Goal: Task Accomplishment & Management: Manage account settings

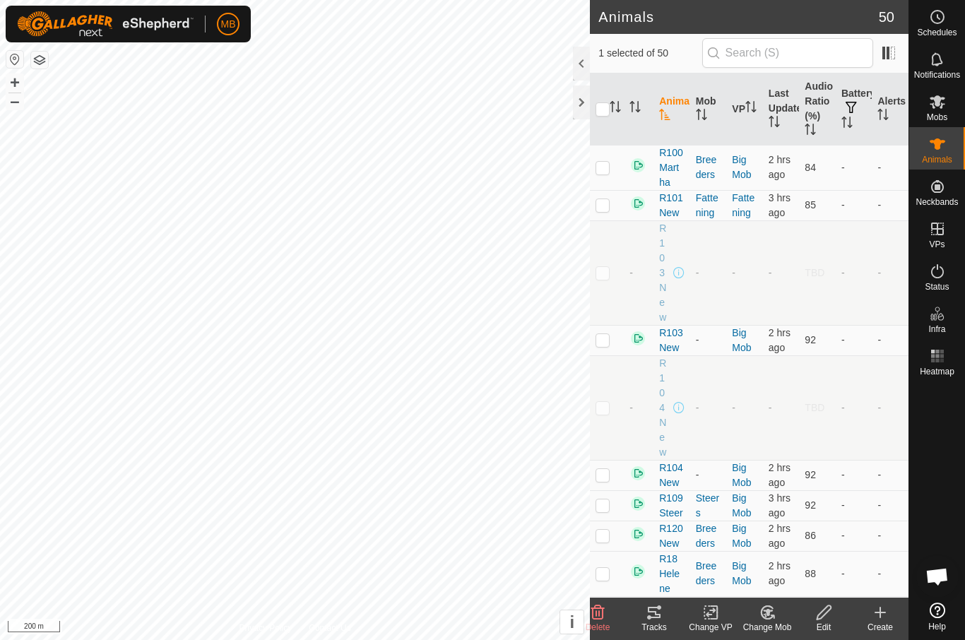
scroll to position [1541, 0]
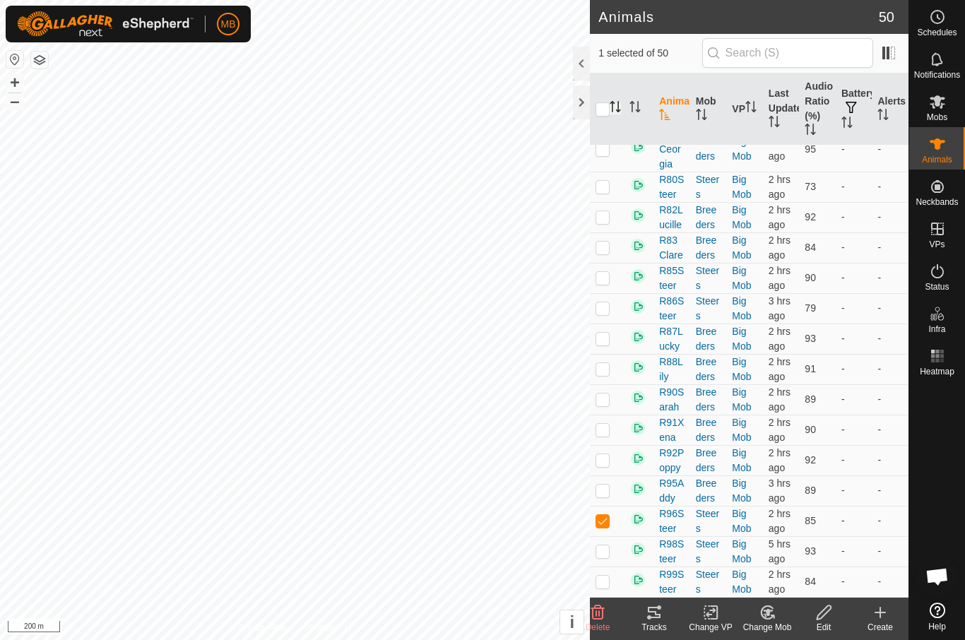
click at [610, 107] on icon "Activate to sort" at bounding box center [614, 106] width 11 height 11
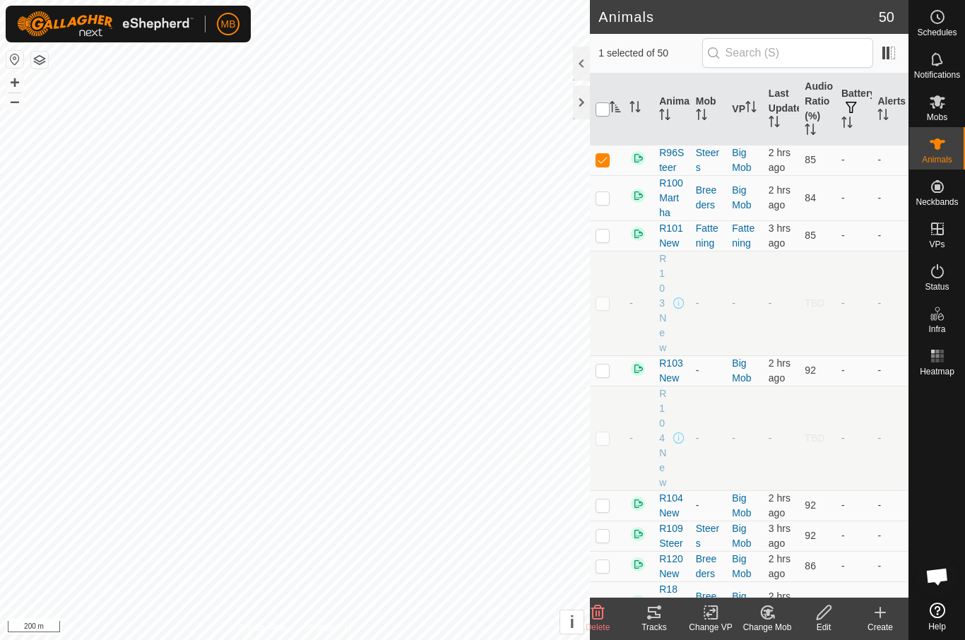
click at [602, 109] on input "checkbox" at bounding box center [602, 109] width 14 height 14
checkbox input "true"
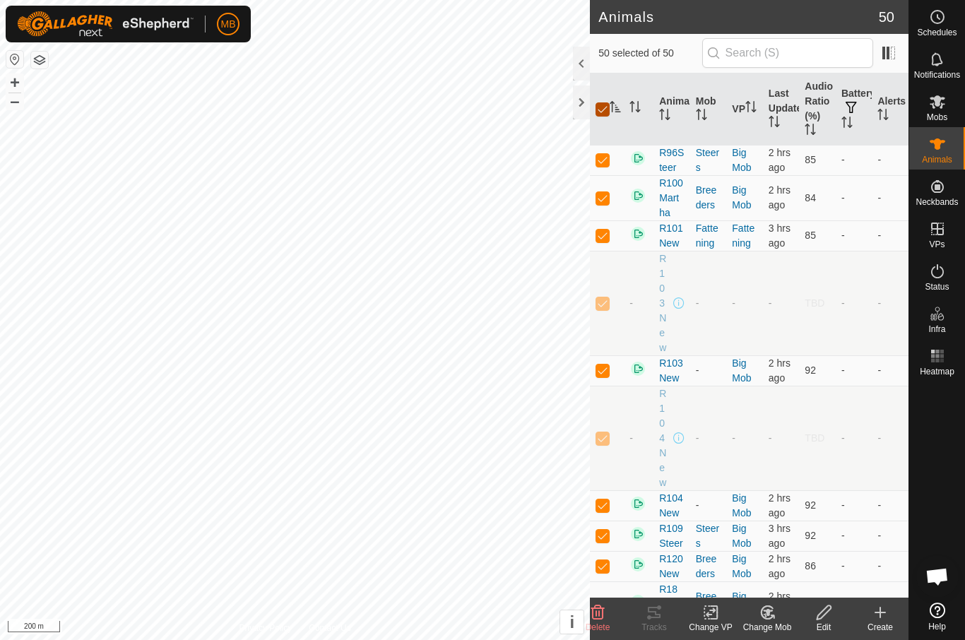
checkbox input "true"
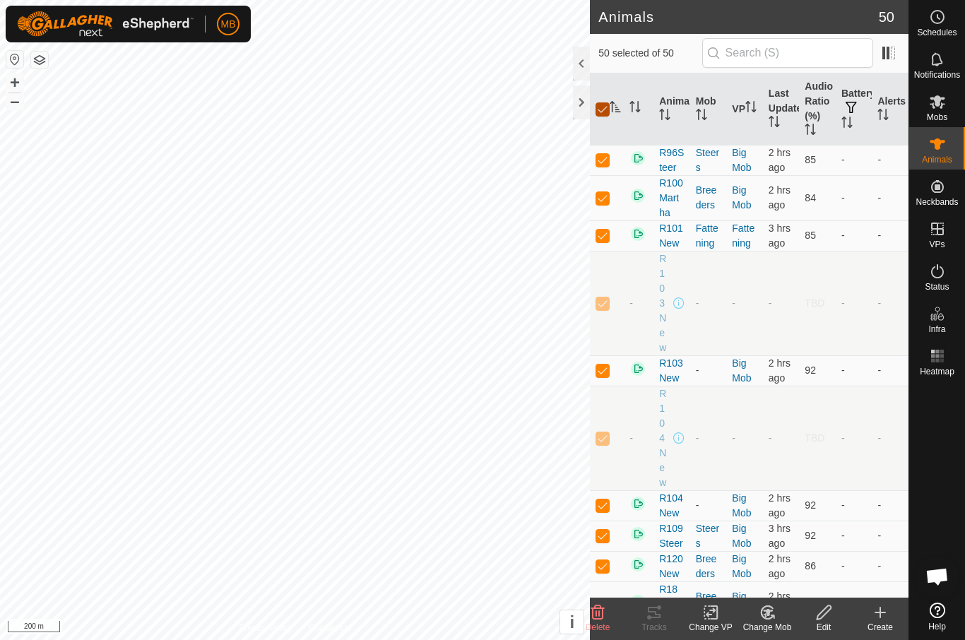
checkbox input "true"
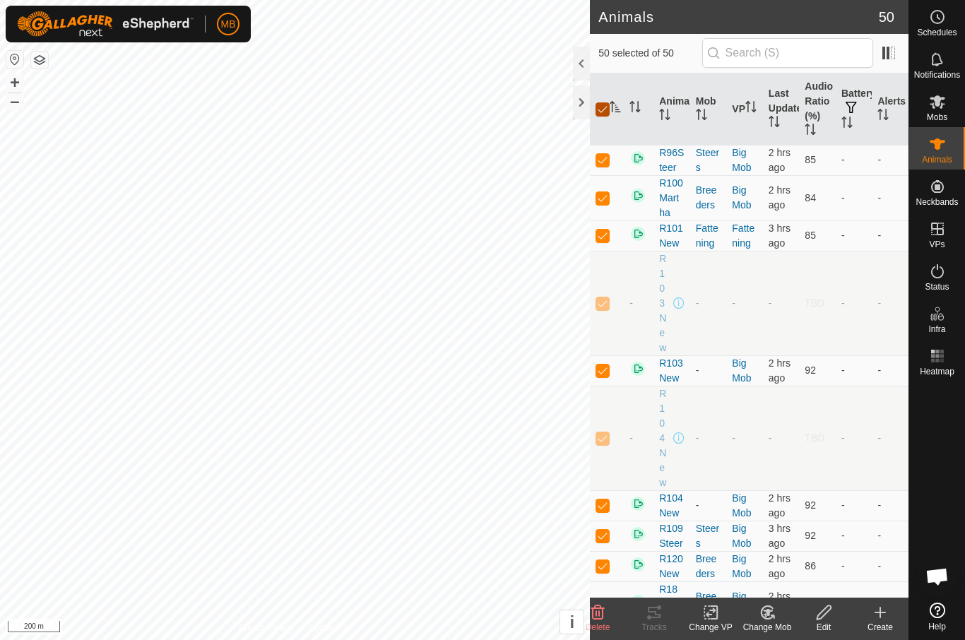
checkbox input "true"
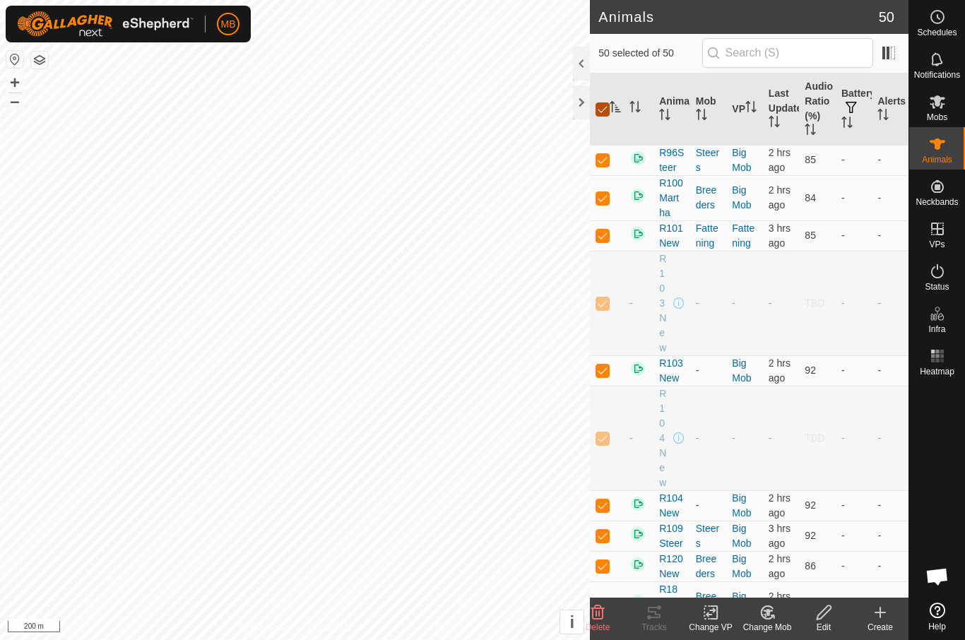
checkbox input "true"
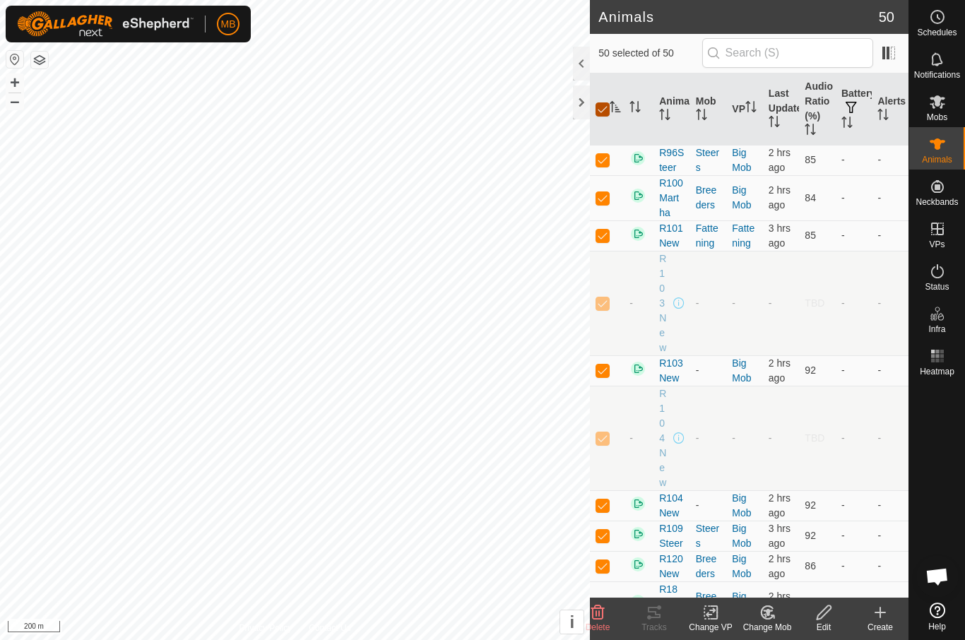
checkbox input "true"
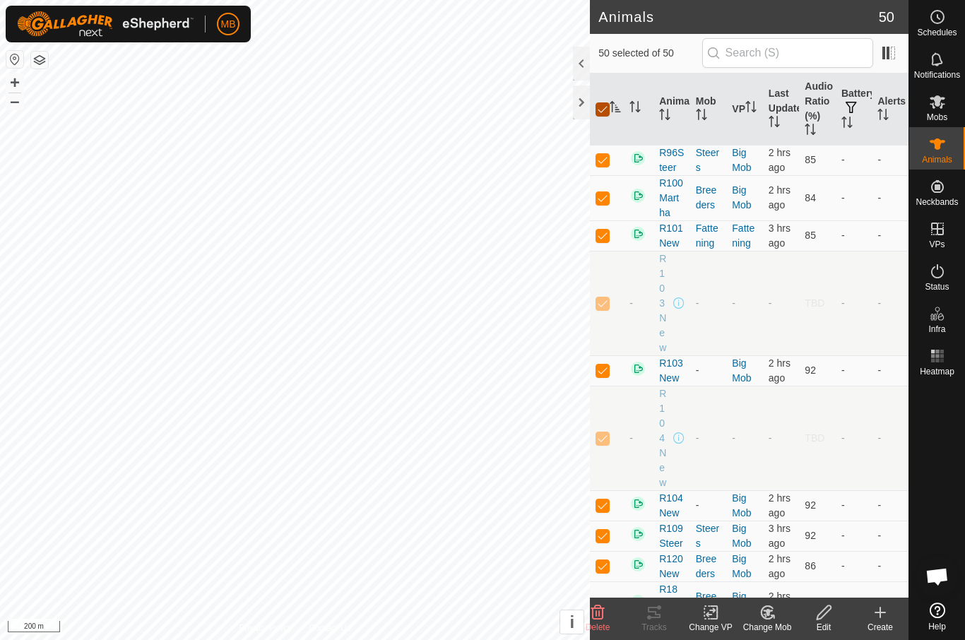
checkbox input "true"
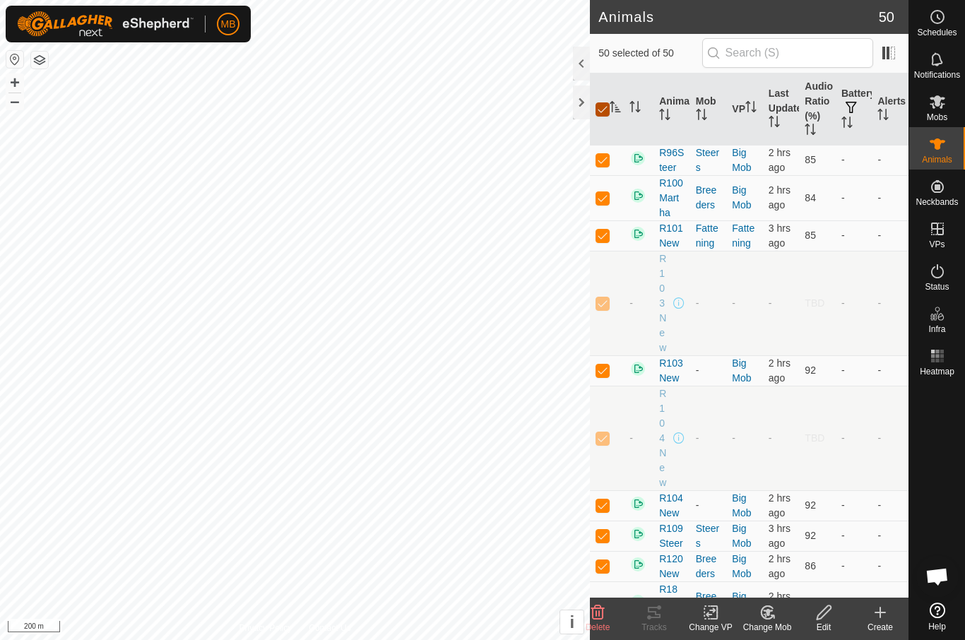
checkbox input "true"
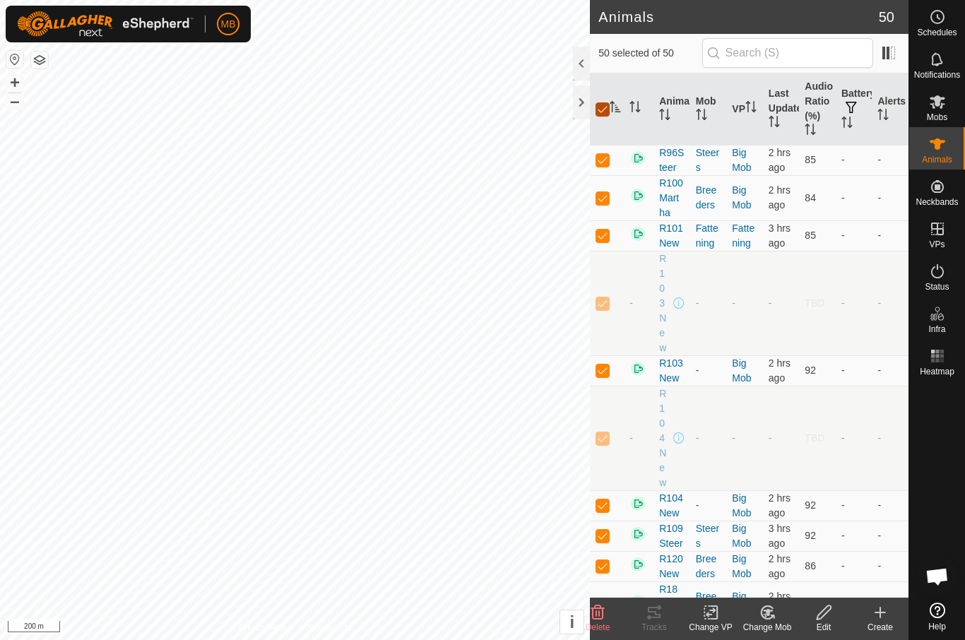
checkbox input "true"
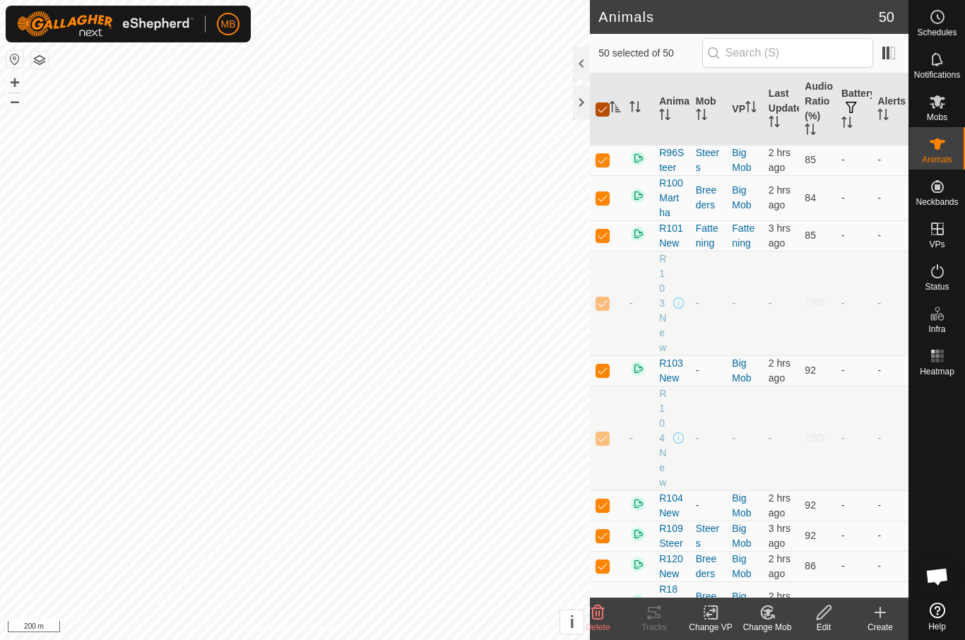
checkbox input "true"
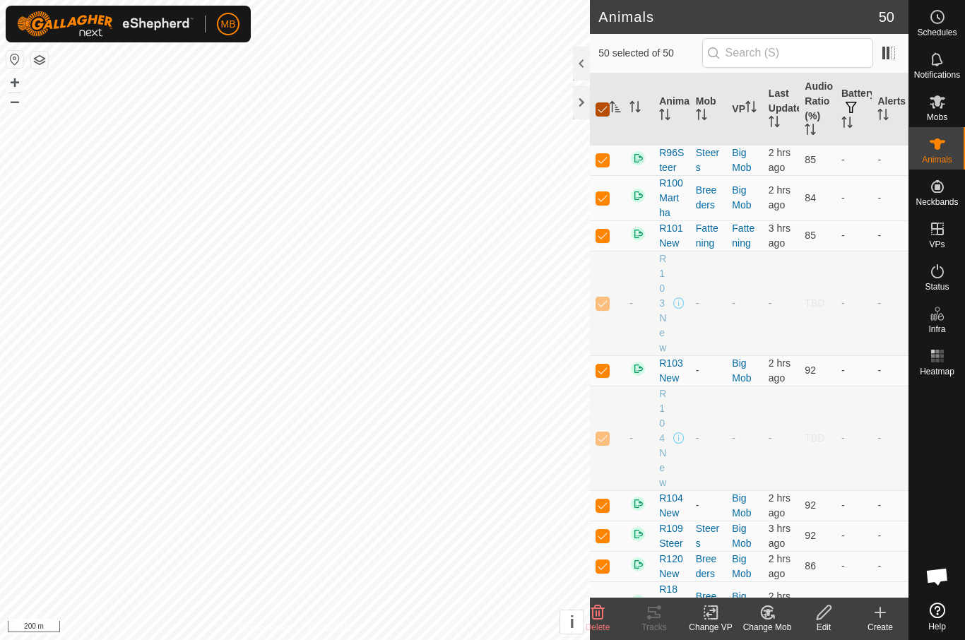
checkbox input "true"
click at [607, 114] on input "checkbox" at bounding box center [602, 109] width 14 height 14
checkbox input "false"
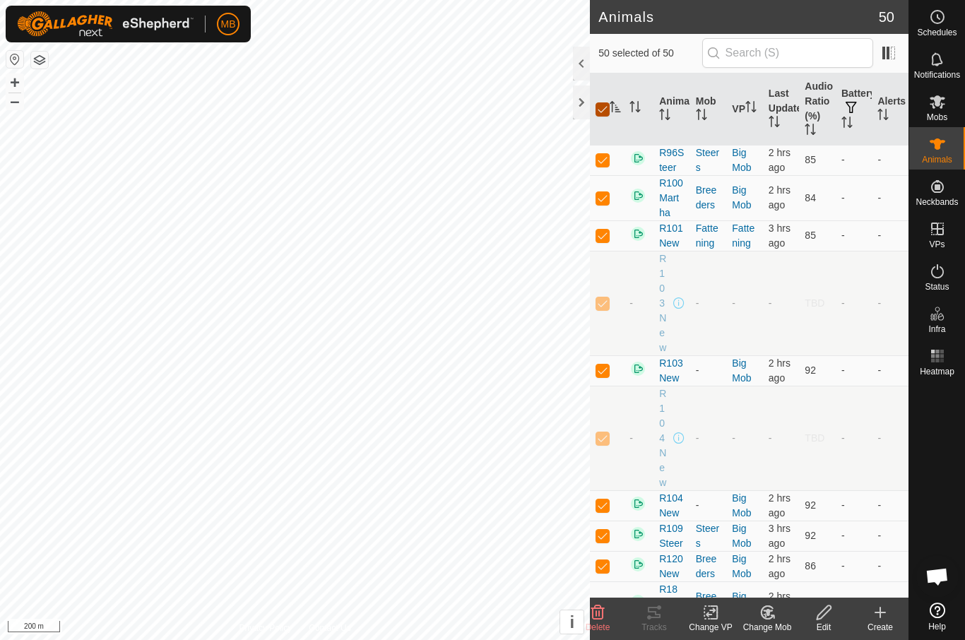
checkbox input "false"
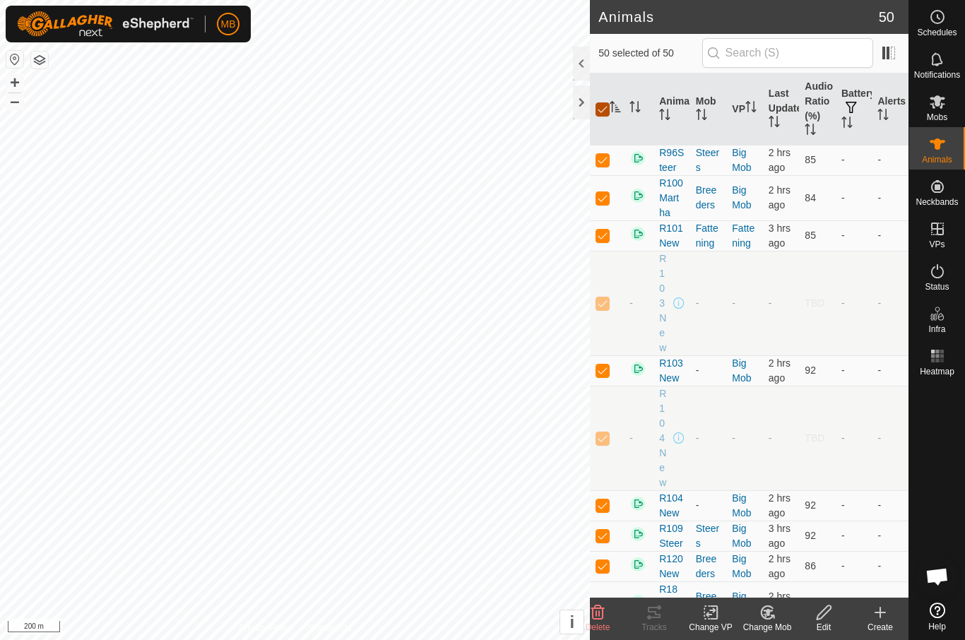
checkbox input "false"
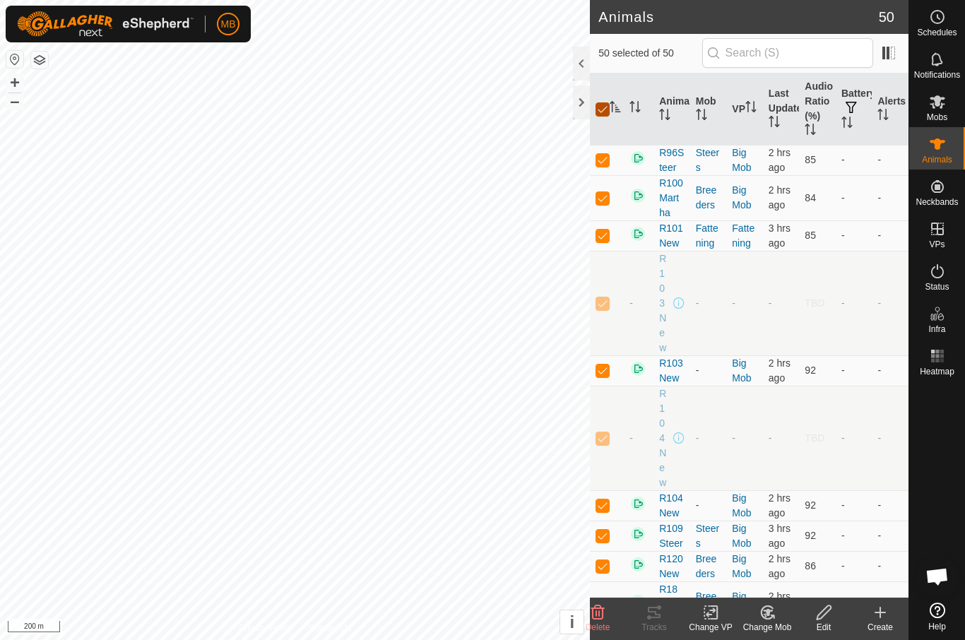
checkbox input "false"
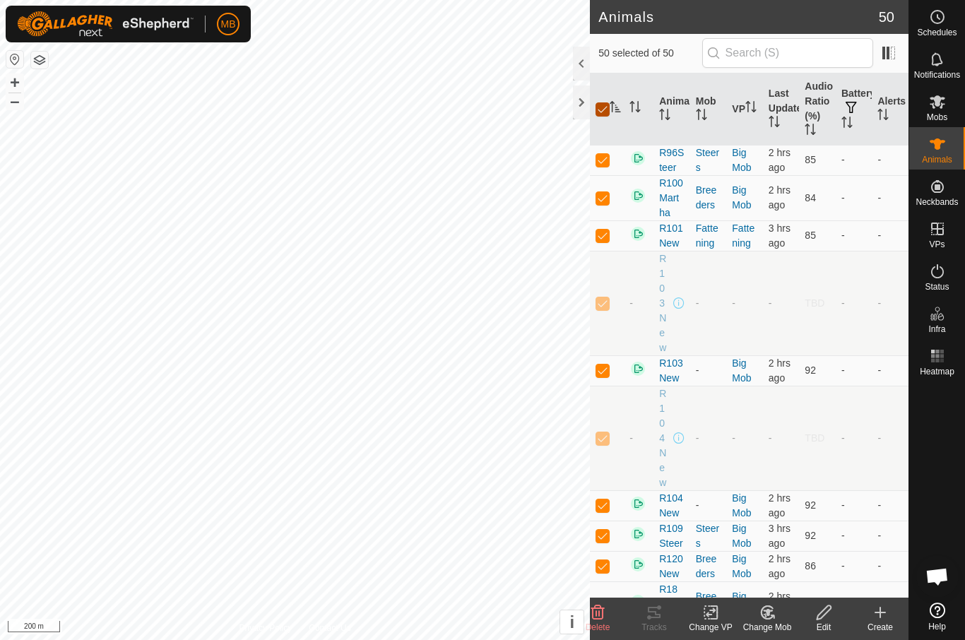
checkbox input "false"
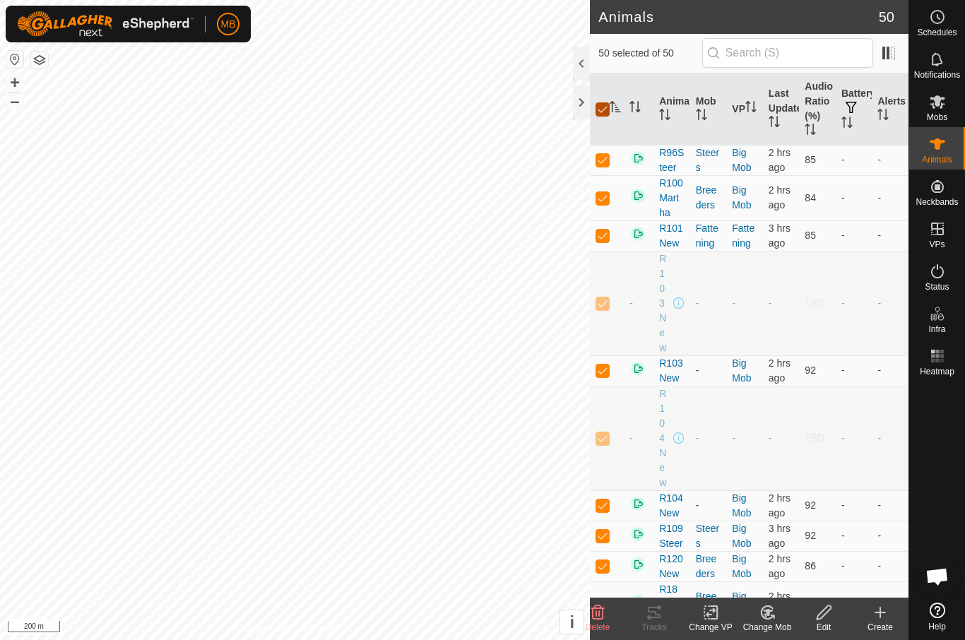
checkbox input "false"
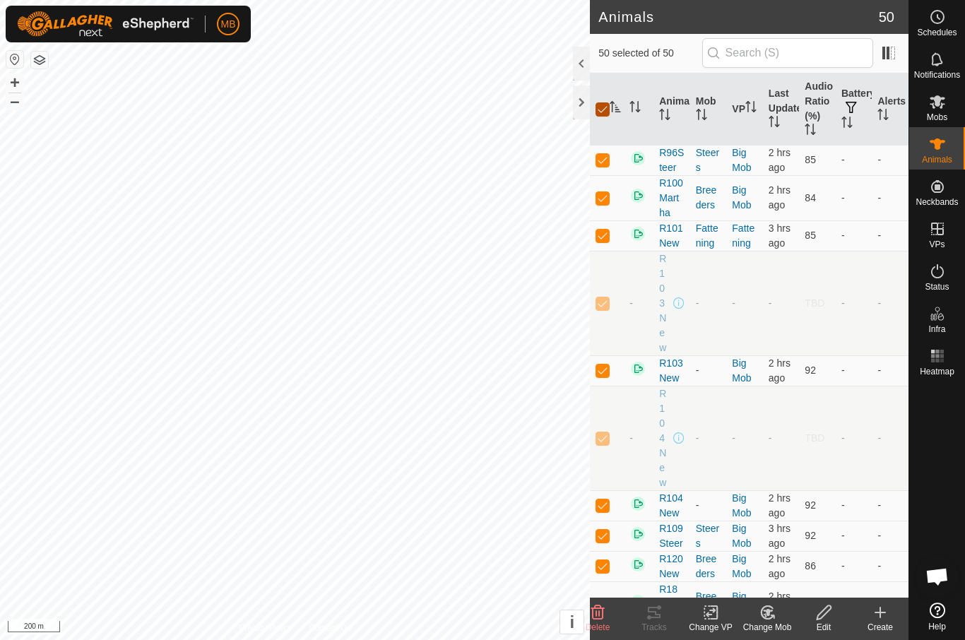
checkbox input "false"
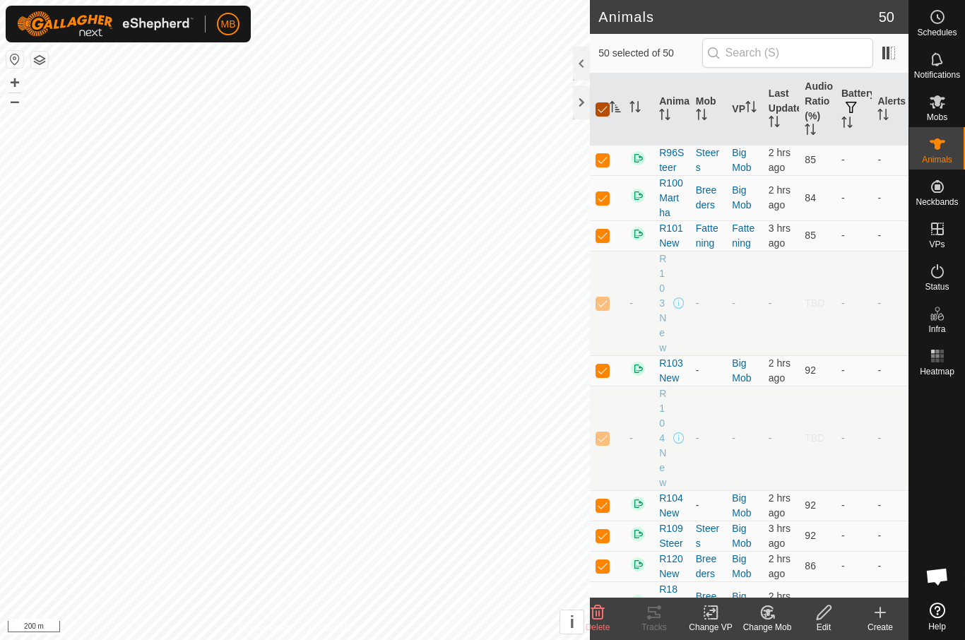
checkbox input "false"
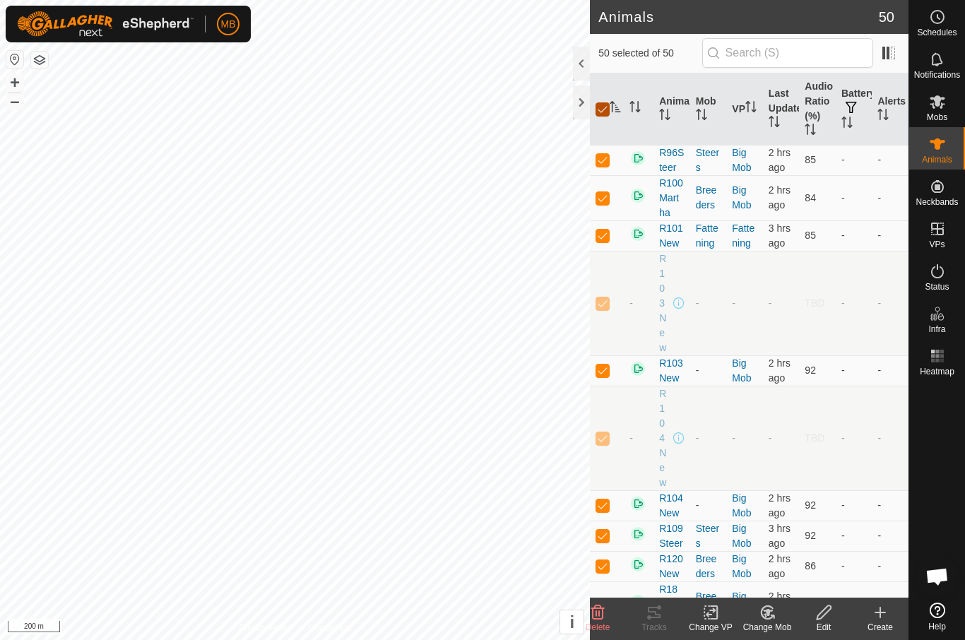
checkbox input "false"
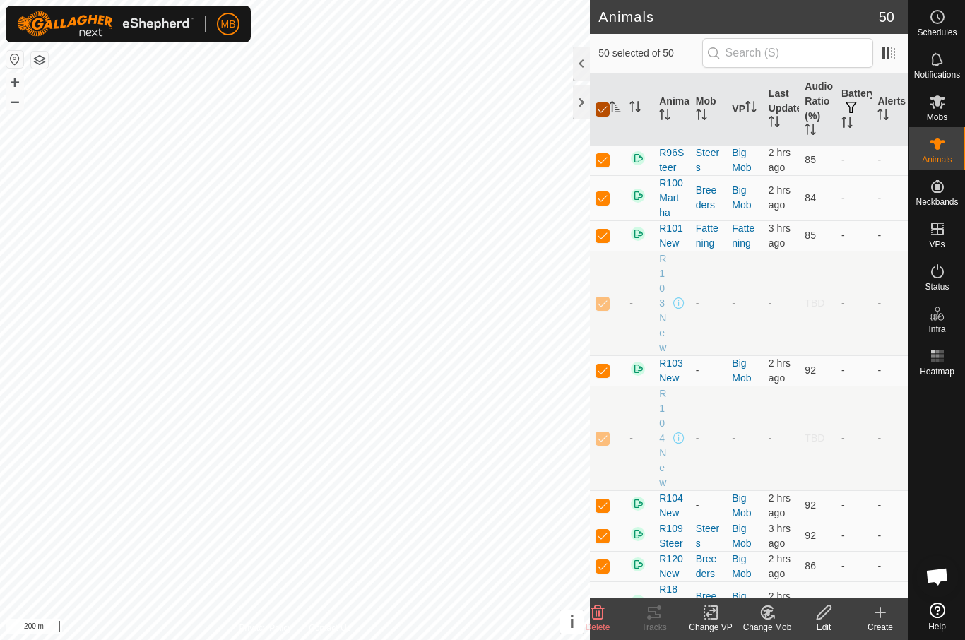
checkbox input "false"
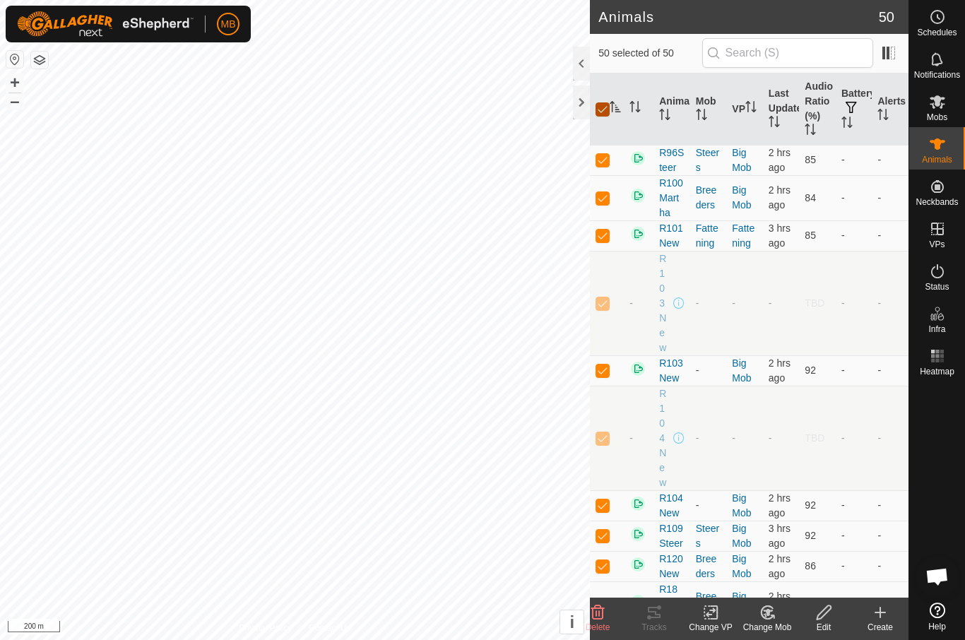
checkbox input "false"
